Goal: Answer question/provide support

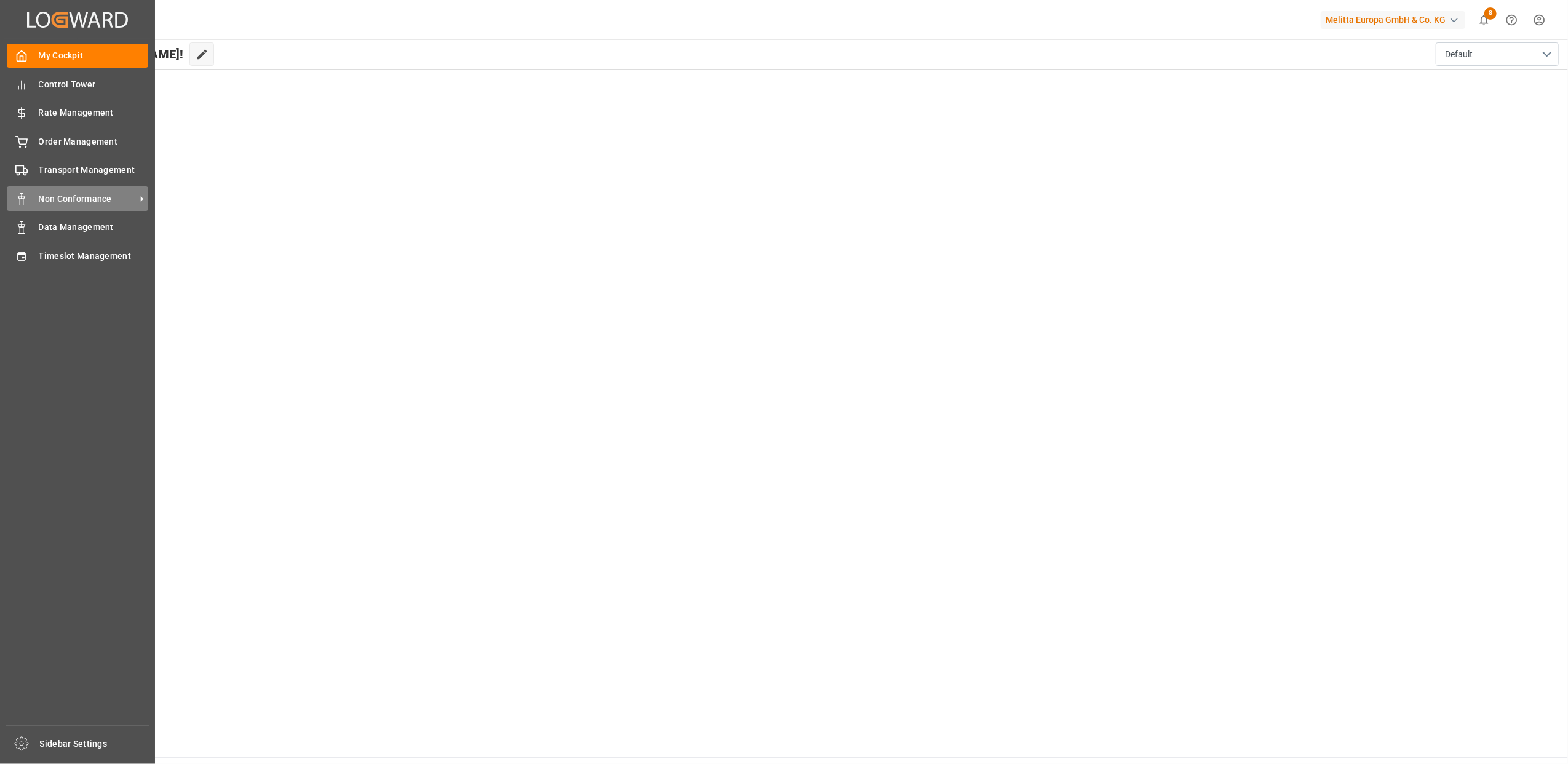
click at [30, 198] on div "Non Conformance Non Conformance" at bounding box center [77, 198] width 141 height 24
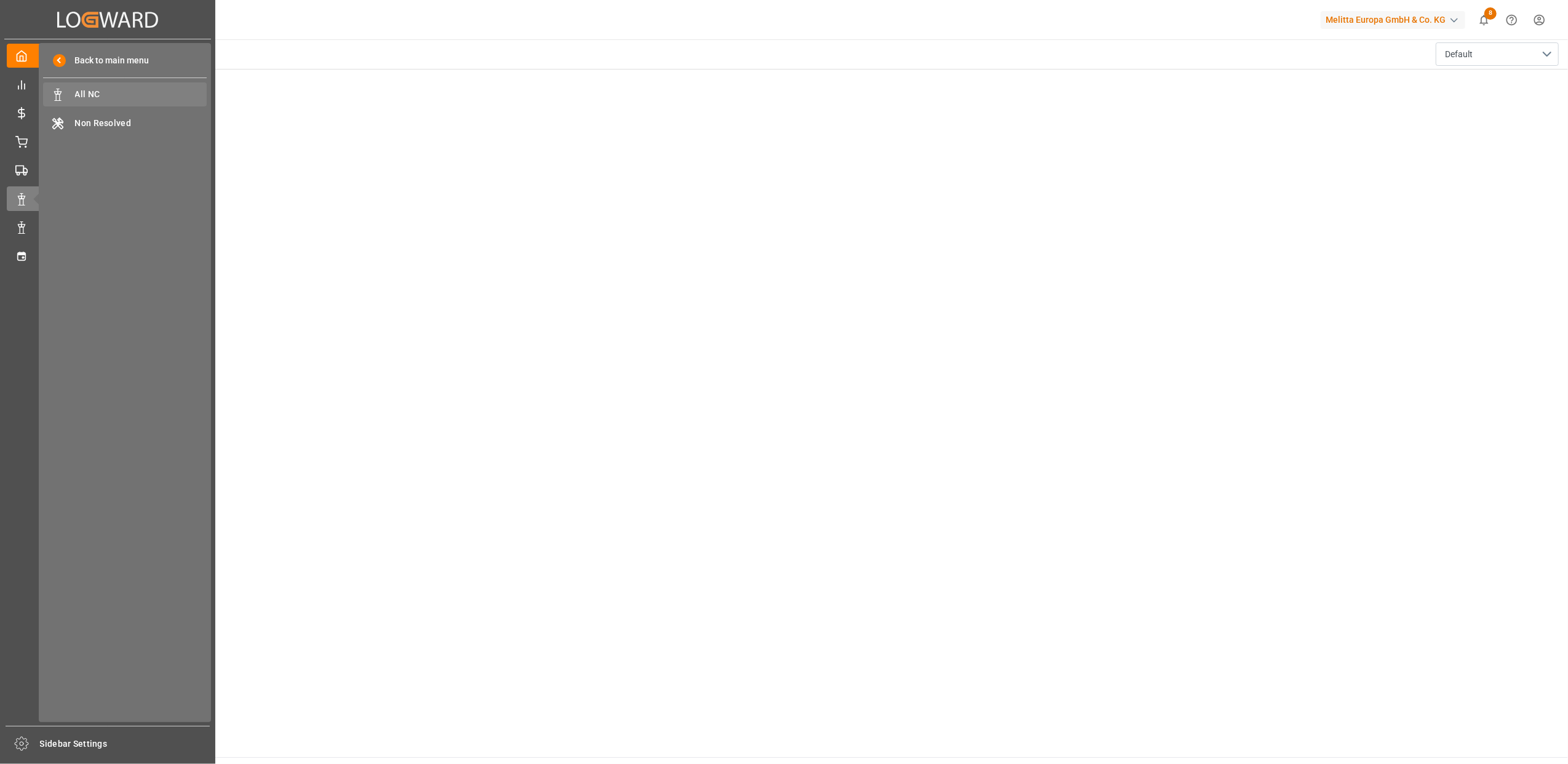
click at [119, 88] on span "All NC" at bounding box center [140, 94] width 132 height 13
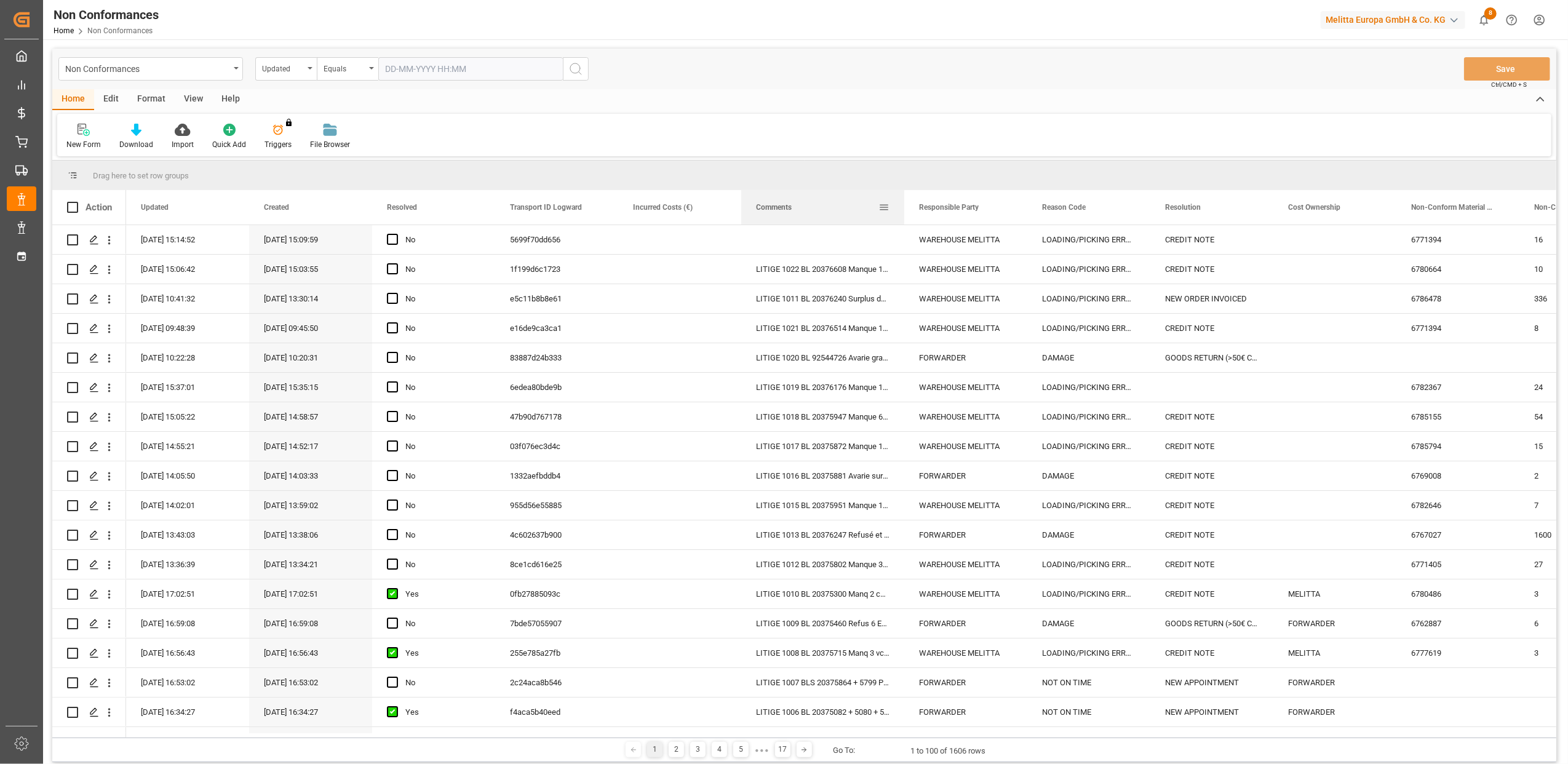
drag, startPoint x: 861, startPoint y: 208, endPoint x: 902, endPoint y: 208, distance: 41.0
click at [902, 208] on div at bounding box center [904, 207] width 5 height 34
click at [96, 239] on polygon "Press SPACE to select this row." at bounding box center [93, 239] width 6 height 6
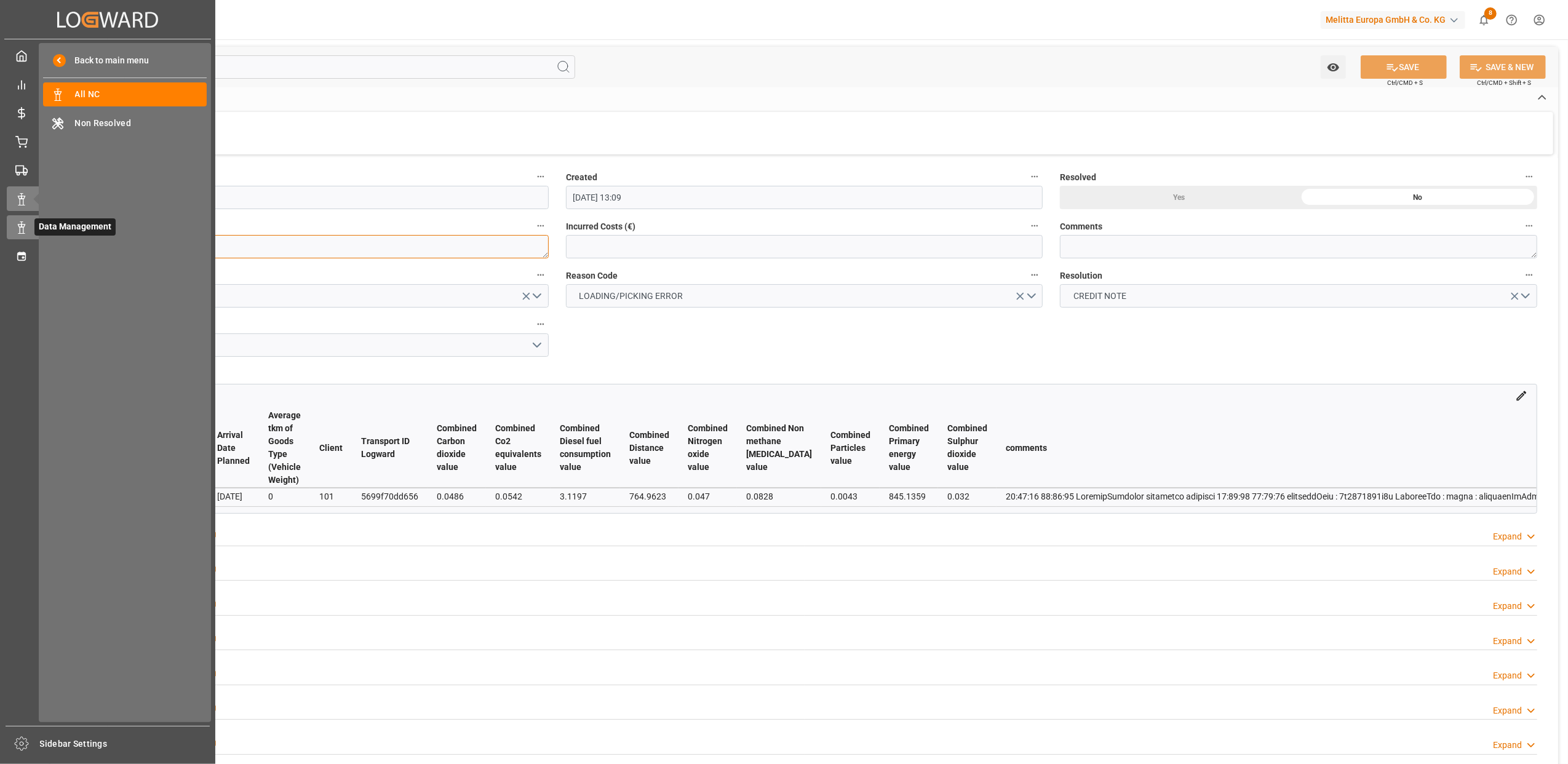
drag, startPoint x: 163, startPoint y: 246, endPoint x: 8, endPoint y: 234, distance: 155.5
click at [8, 234] on div "Created by potrace 1.15, written by [PERSON_NAME] [DATE]-[DATE] Created by potr…" at bounding box center [784, 382] width 1568 height 764
click at [35, 163] on span "Transport Management" at bounding box center [85, 170] width 102 height 17
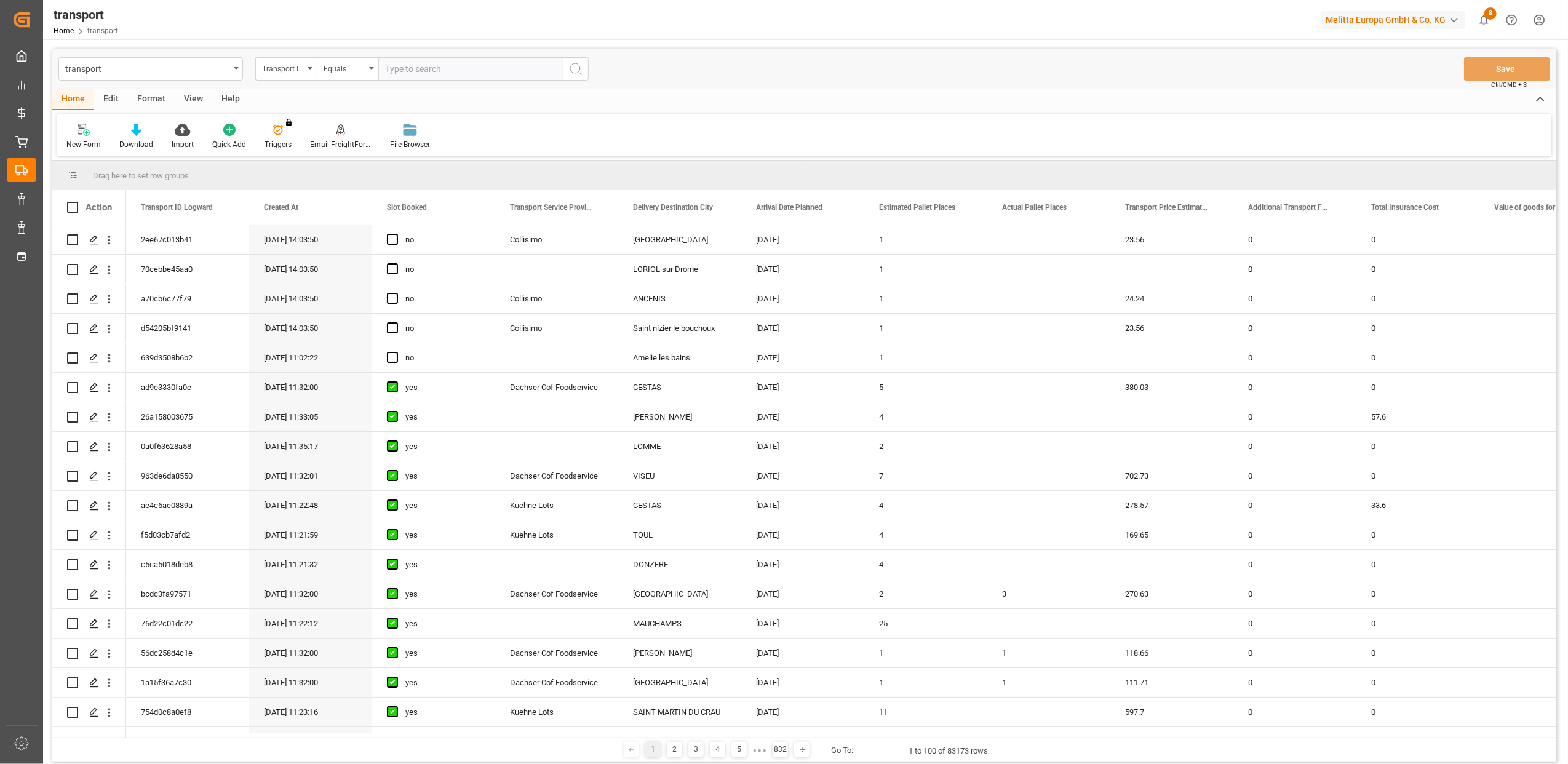
click at [454, 74] on input "text" at bounding box center [471, 69] width 185 height 24
type input "5699f70dd656"
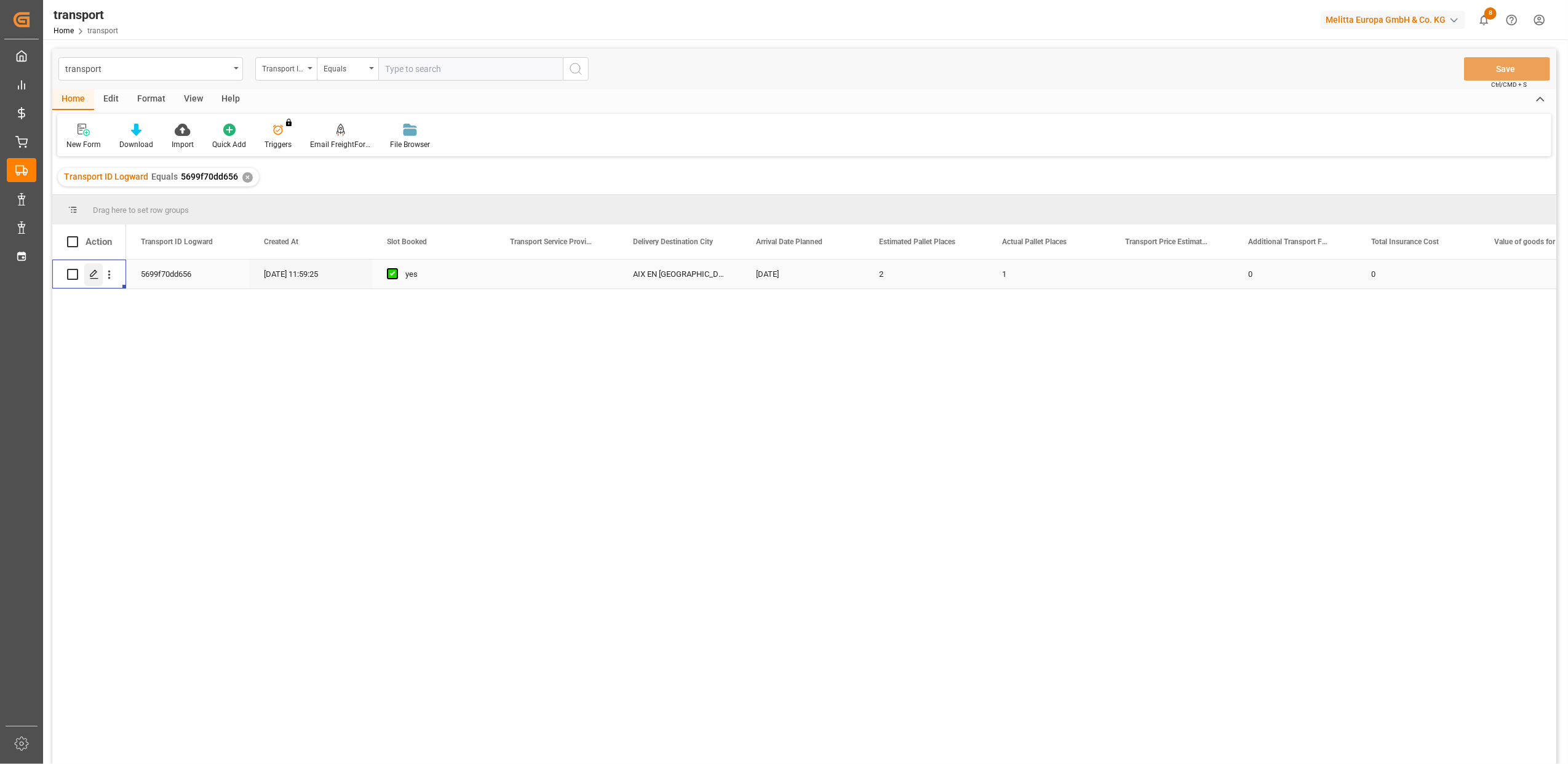
click at [97, 273] on icon "Press SPACE to select this row." at bounding box center [94, 275] width 10 height 10
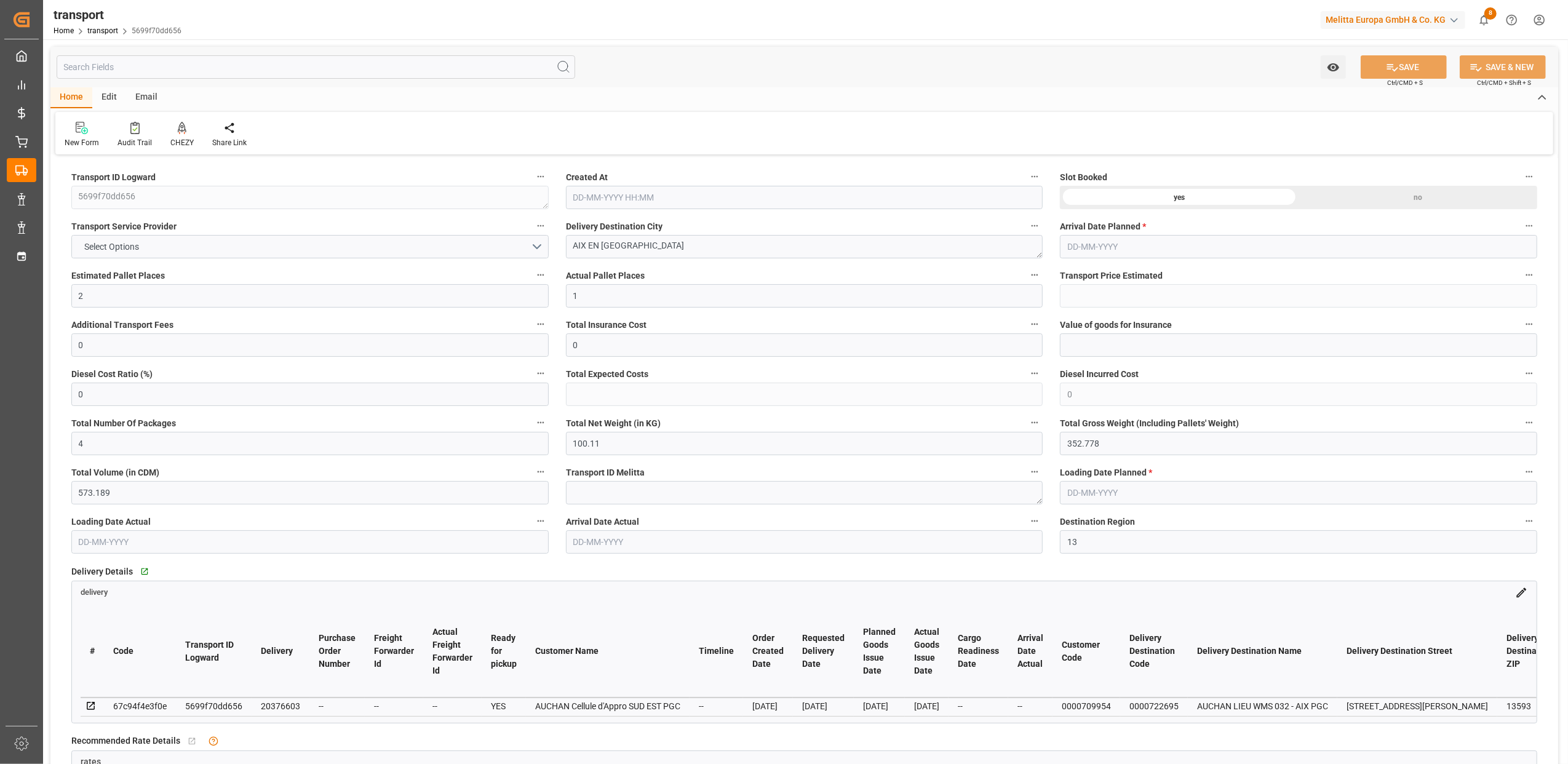
type input "[DATE] 11:59"
type input "[DATE]"
drag, startPoint x: 260, startPoint y: 705, endPoint x: 297, endPoint y: 705, distance: 37.0
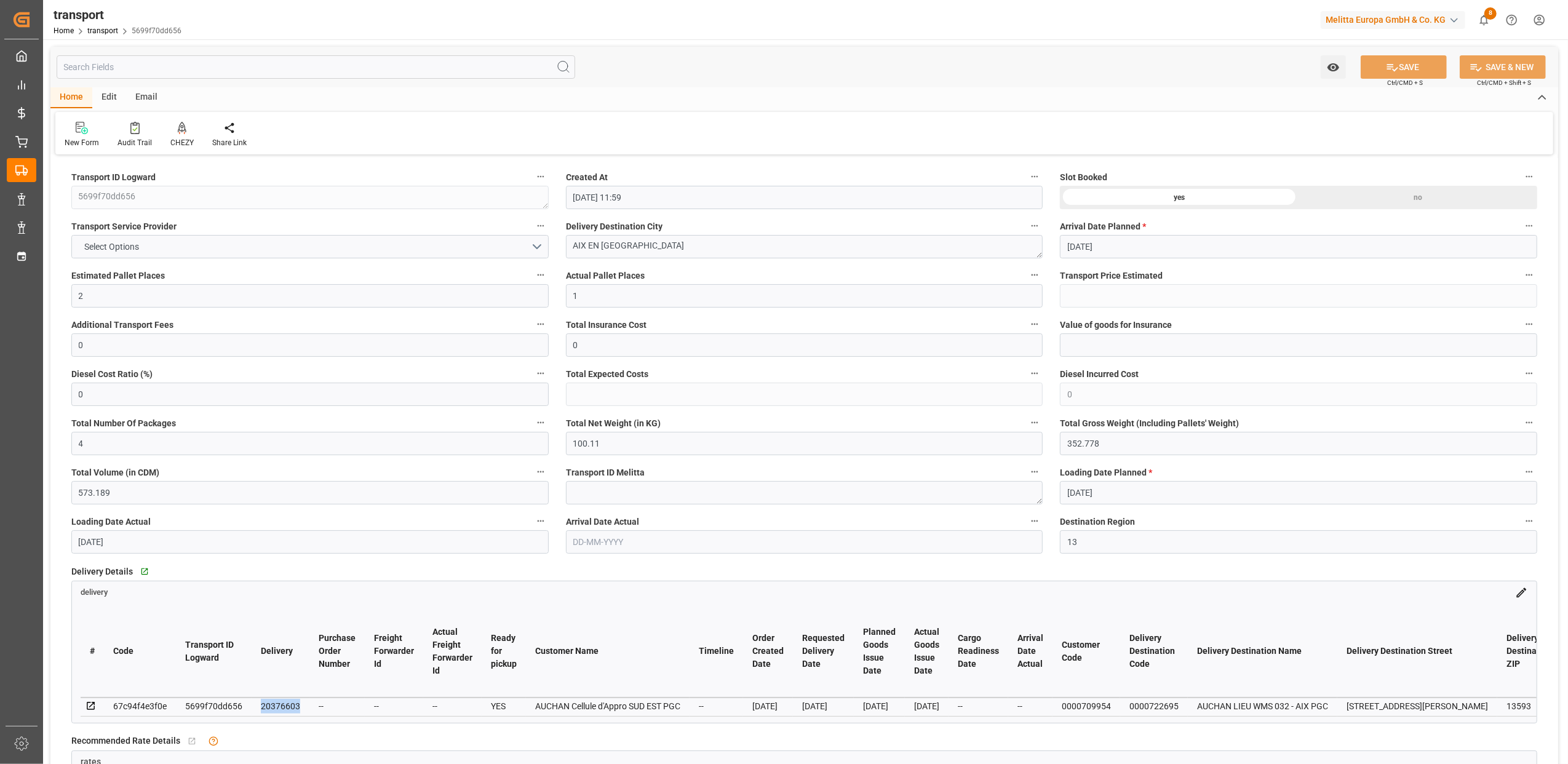
click at [297, 705] on div "20376603" at bounding box center [280, 706] width 39 height 15
copy div "20376603"
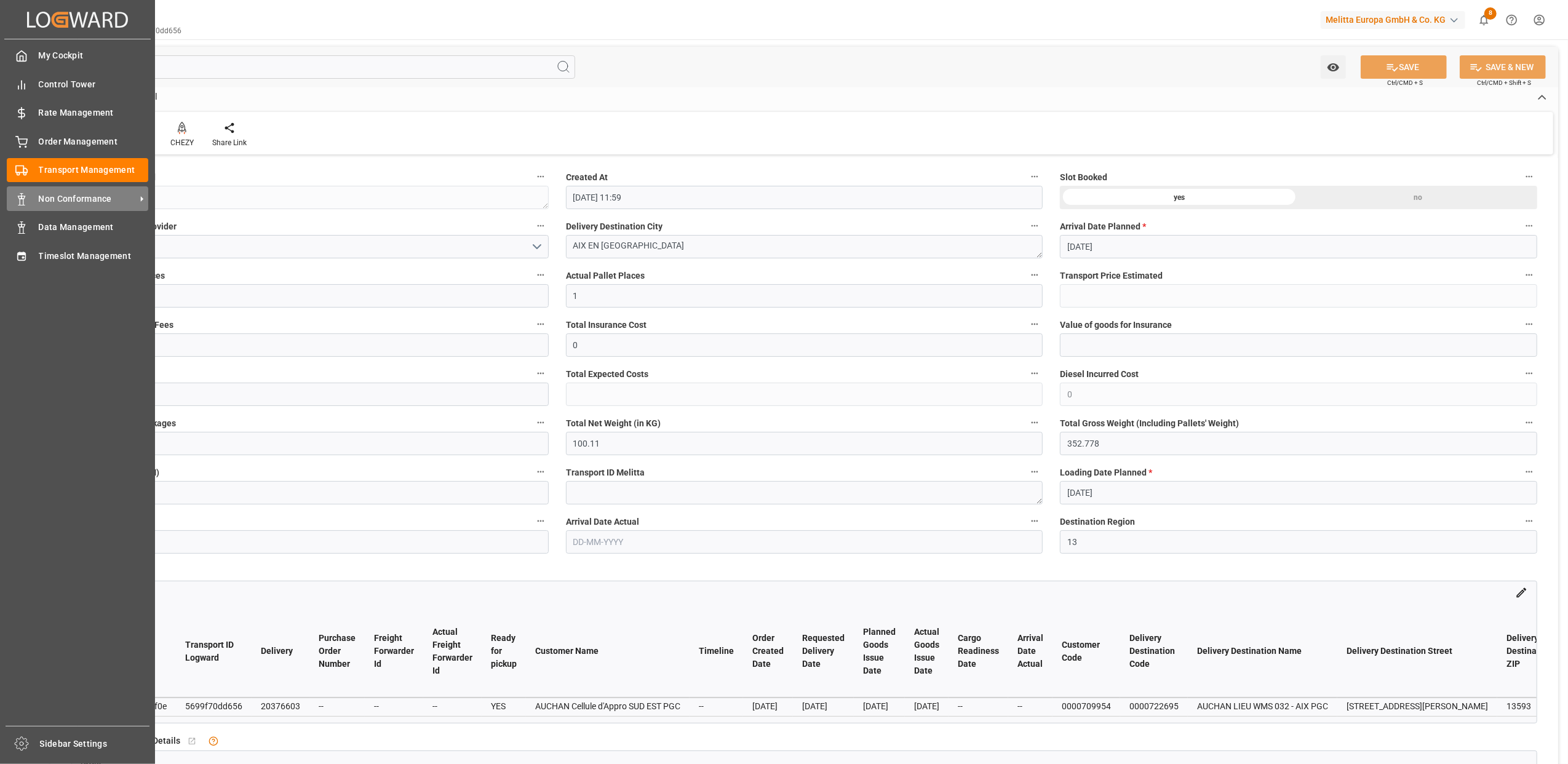
click at [50, 195] on span "Non Conformance" at bounding box center [87, 198] width 97 height 13
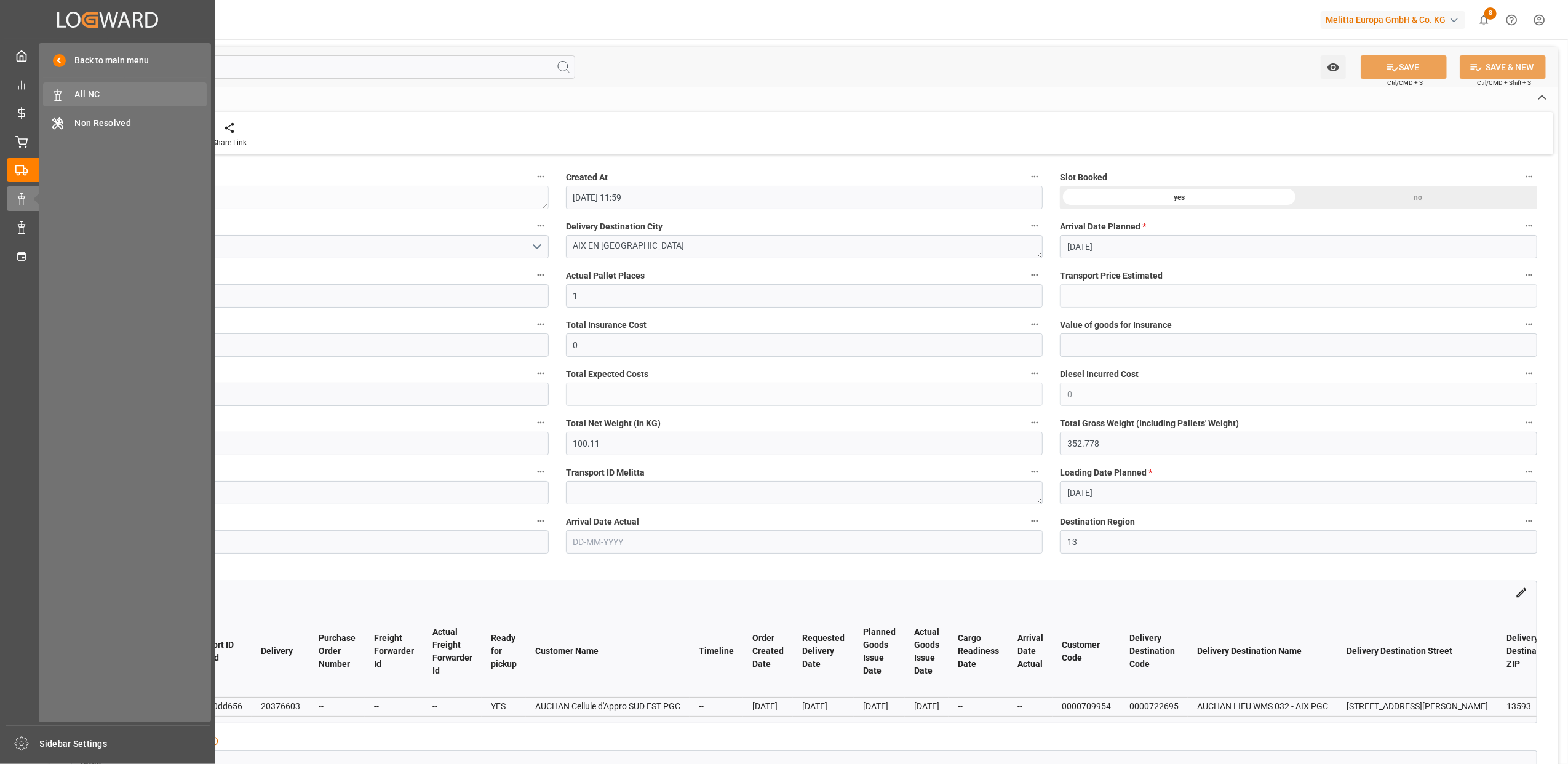
click at [104, 87] on div "All NC All NC" at bounding box center [124, 94] width 164 height 24
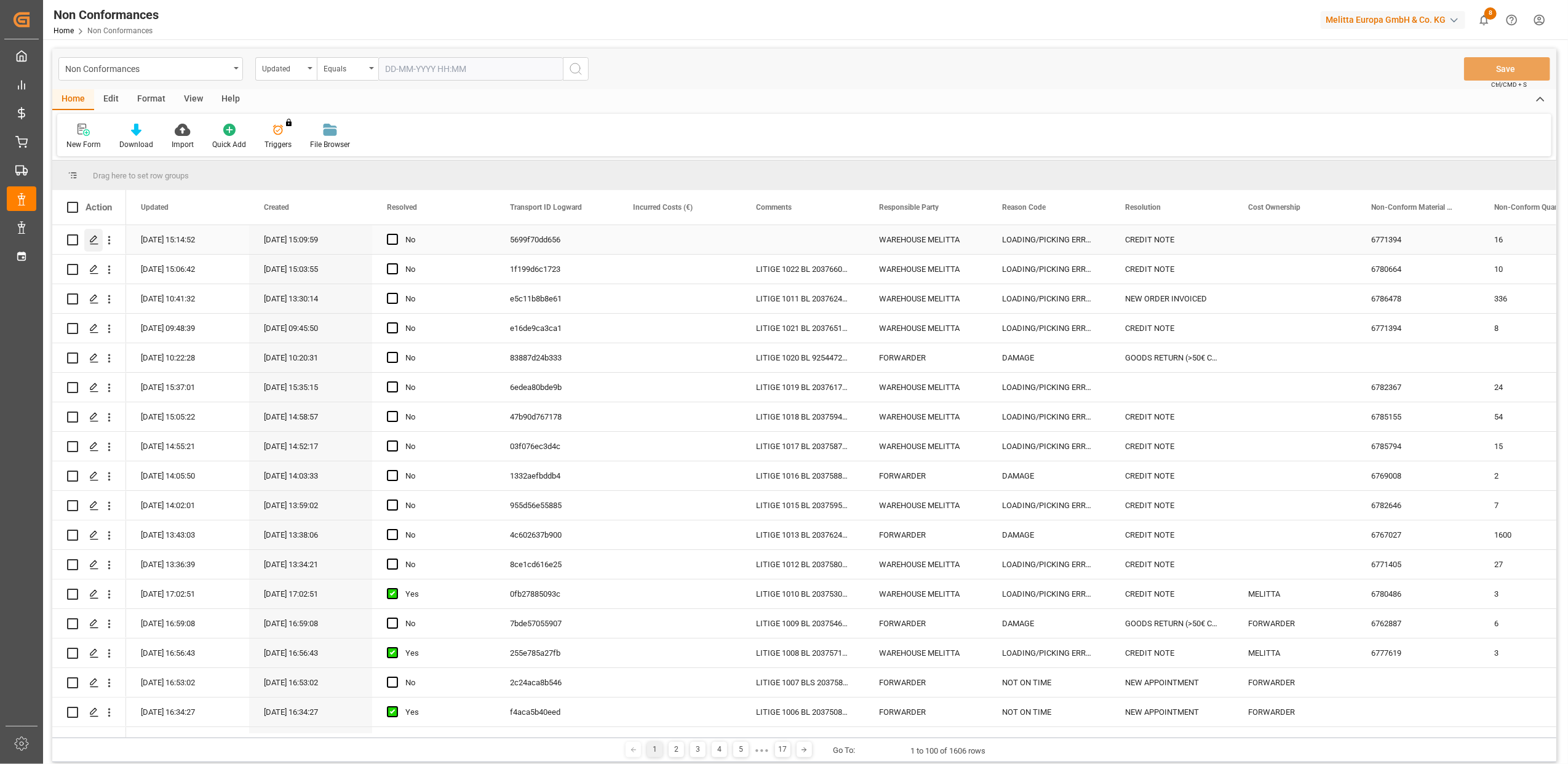
click at [91, 238] on icon "Press SPACE to select this row." at bounding box center [94, 240] width 10 height 10
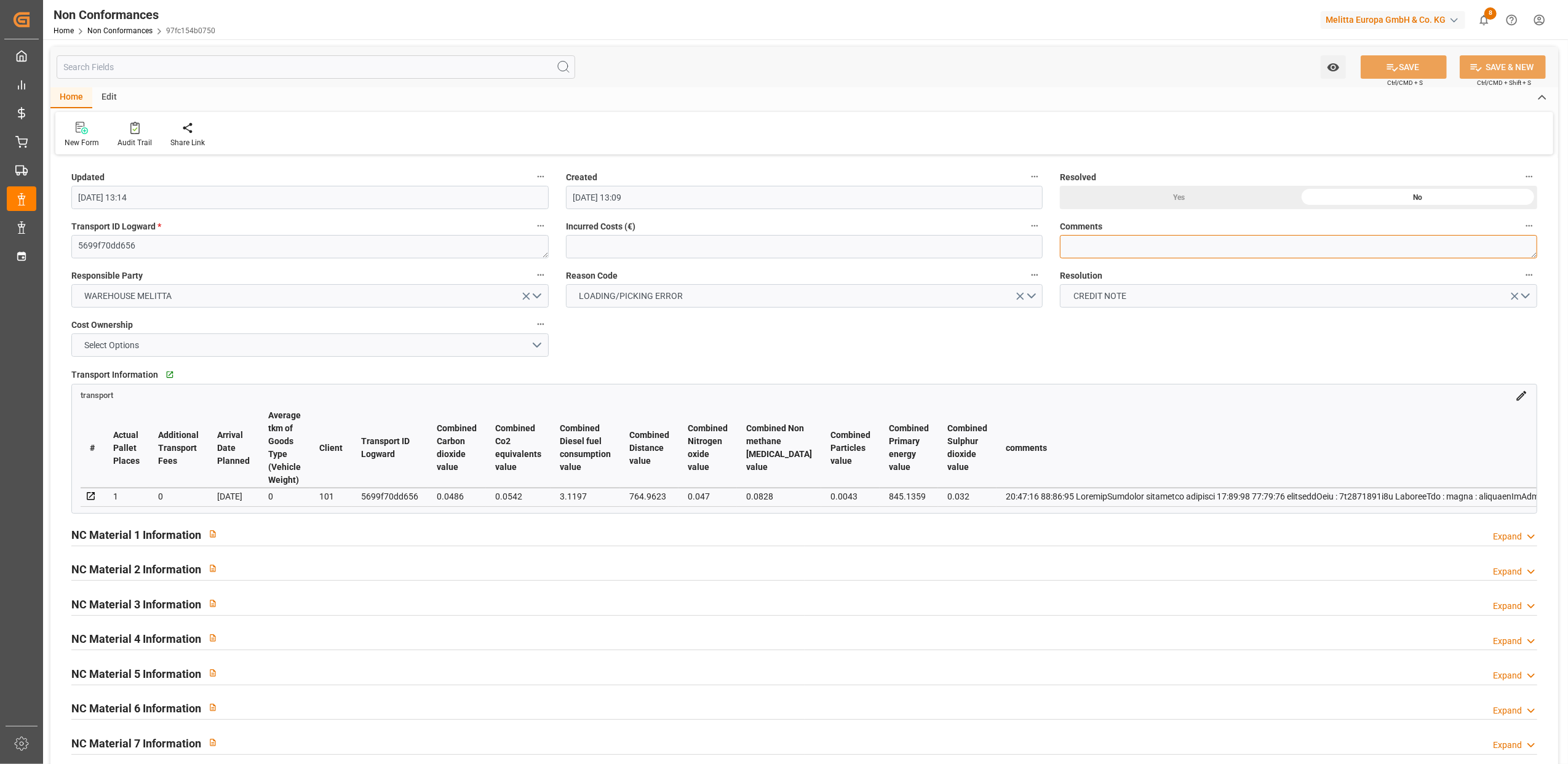
click at [1134, 241] on textarea at bounding box center [1298, 247] width 477 height 24
type textarea "LITIGE 1023 BL 20376603 Manque 2 colis filtres (6771394)"
click at [185, 536] on h2 "NC Material 1 Information" at bounding box center [136, 535] width 129 height 17
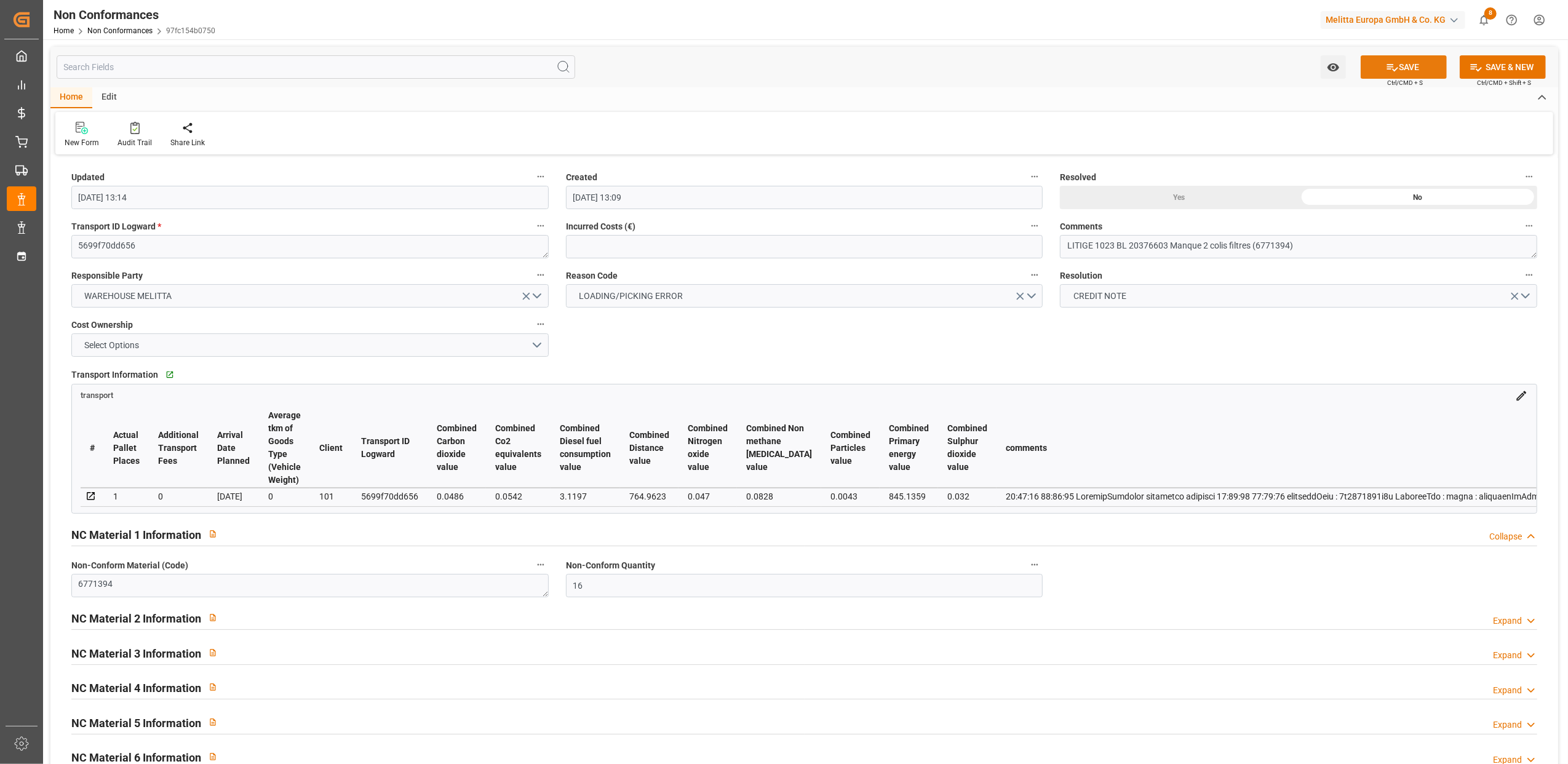
click at [1422, 63] on button "SAVE" at bounding box center [1403, 67] width 86 height 24
type input "[DATE] 14:17"
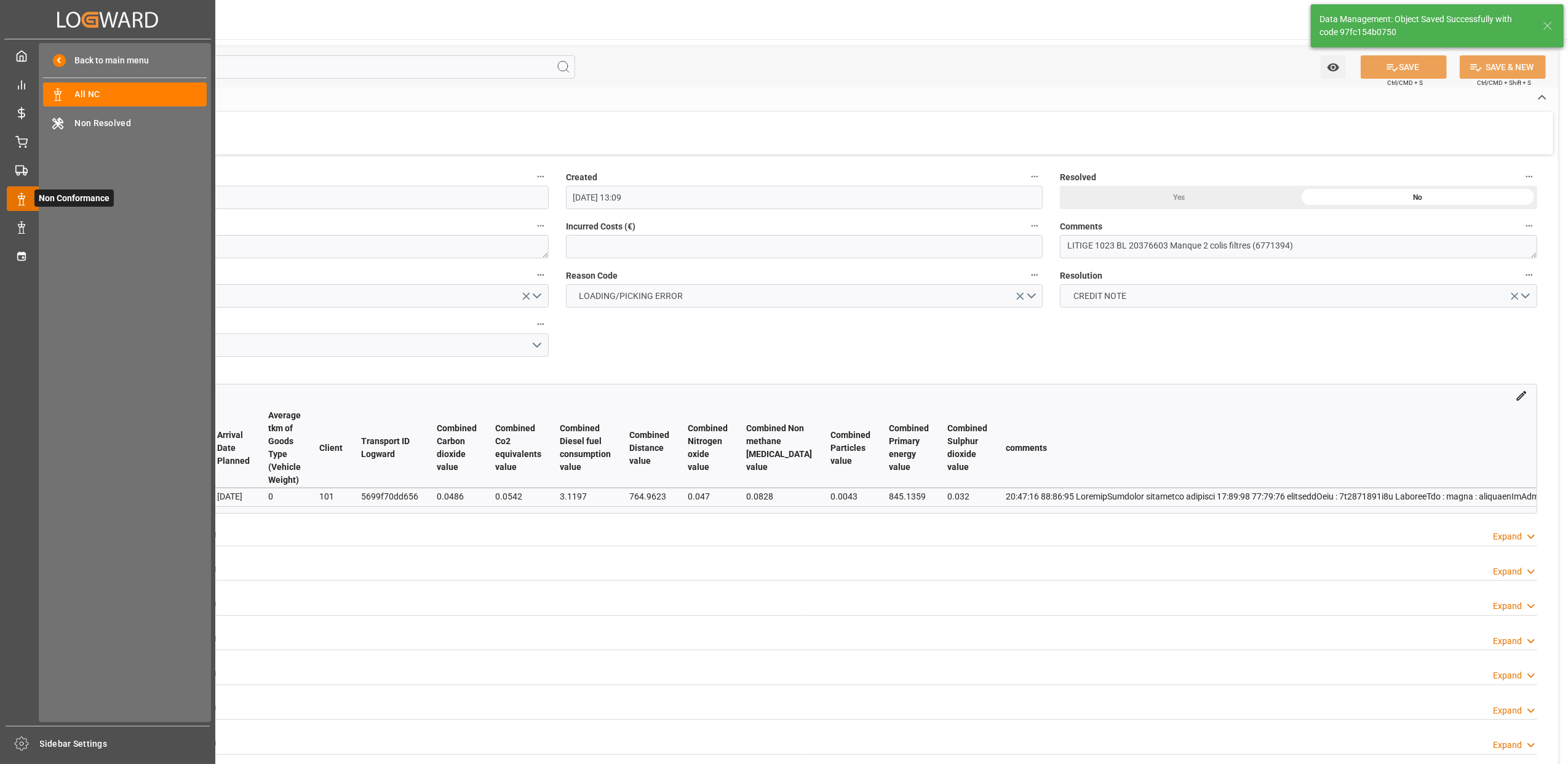
click at [28, 192] on icon at bounding box center [36, 198] width 26 height 26
click at [90, 94] on span "All NC" at bounding box center [140, 94] width 132 height 13
